Goal: Find specific page/section: Find specific page/section

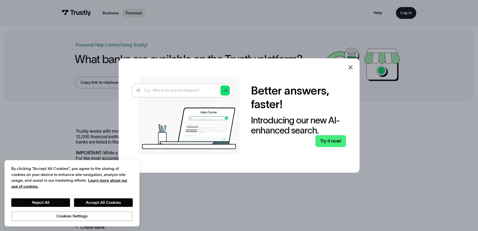
click at [353, 68] on icon at bounding box center [350, 67] width 4 height 4
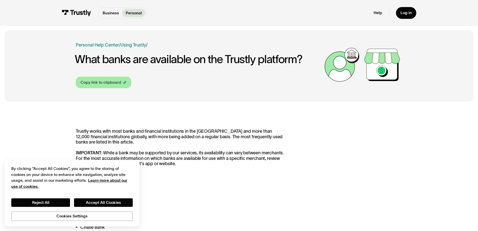
click at [109, 82] on div "Copy link to clipboard" at bounding box center [101, 82] width 41 height 6
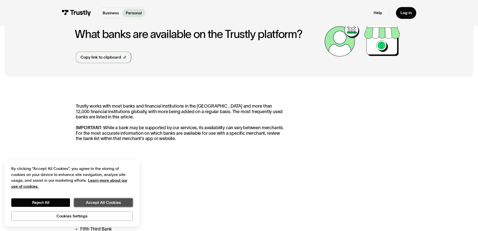
click at [108, 204] on button "Accept All Cookies" at bounding box center [103, 202] width 59 height 9
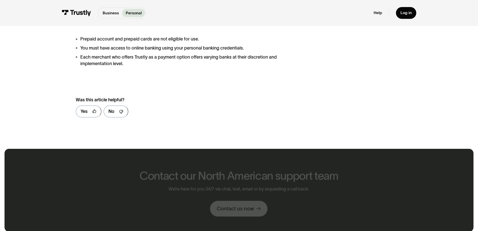
scroll to position [577, 0]
